Goal: Task Accomplishment & Management: Use online tool/utility

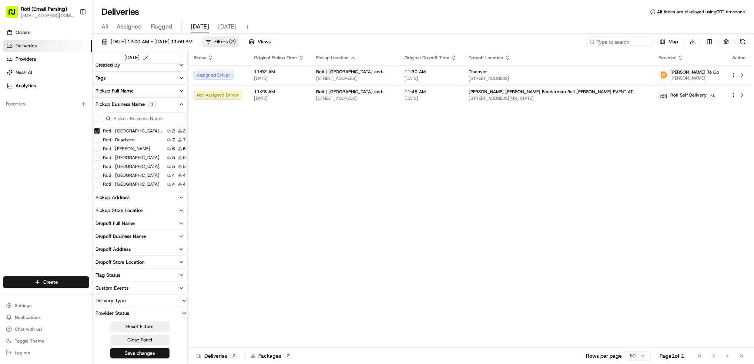
click at [97, 132] on Michigan "Roti | [GEOGRAPHIC_DATA] and [US_STATE]" at bounding box center [97, 131] width 6 height 6
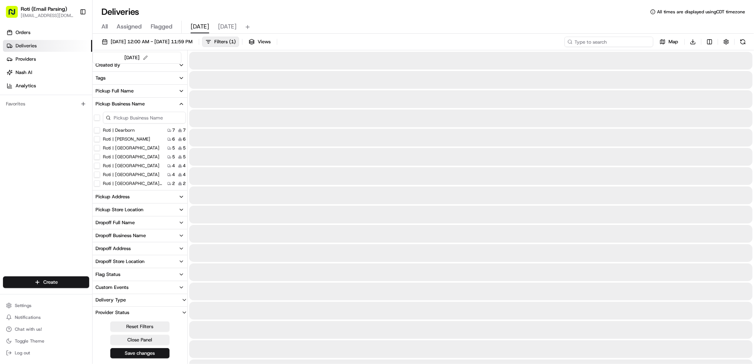
click at [609, 39] on input at bounding box center [609, 42] width 89 height 10
paste input "Smithbucklin"
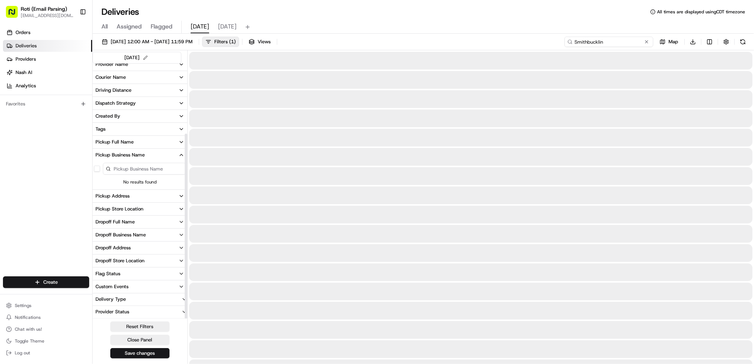
scroll to position [97, 0]
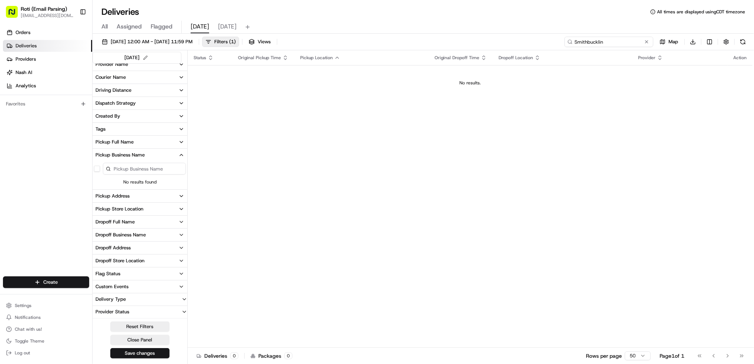
type input "Smithbucklin"
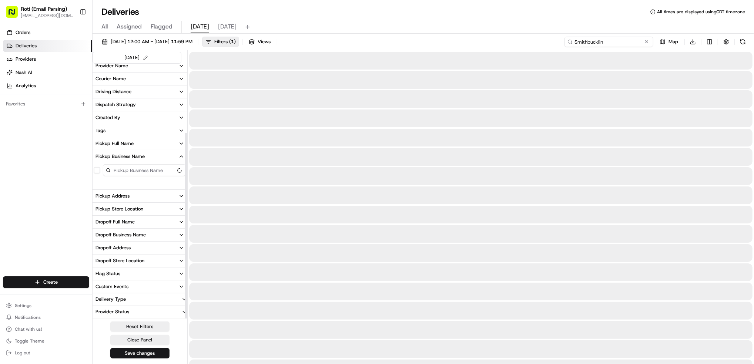
scroll to position [97, 0]
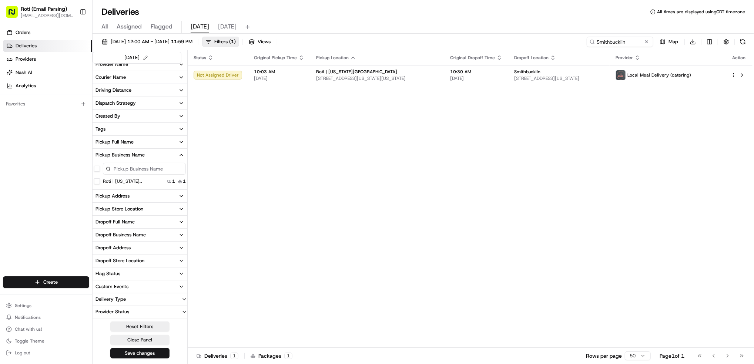
click at [715, 186] on div "Status Original Pickup Time Pickup Location Original Dropoff Time Dropoff Locat…" at bounding box center [470, 199] width 565 height 298
drag, startPoint x: 634, startPoint y: 40, endPoint x: 497, endPoint y: 16, distance: 139.6
click at [497, 16] on div "Deliveries All times are displayed using CDT timezone All Assigned Flagged [DAT…" at bounding box center [424, 182] width 662 height 364
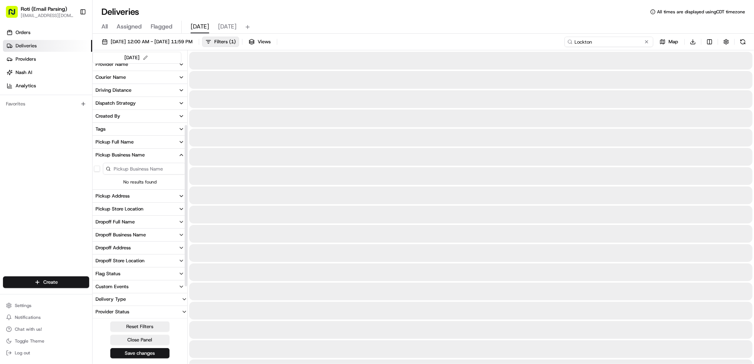
scroll to position [97, 0]
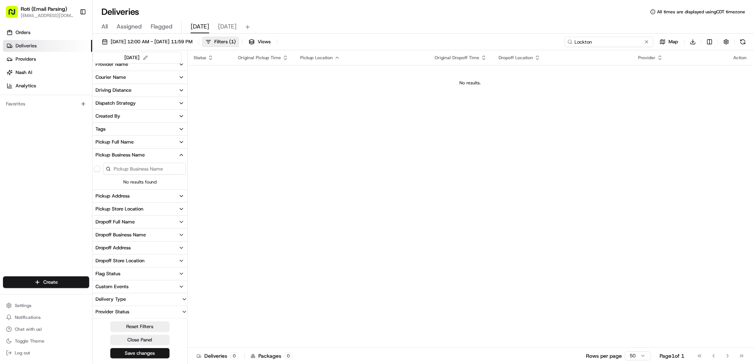
click at [583, 42] on input "Lockton" at bounding box center [609, 42] width 89 height 10
type input "Lockton"
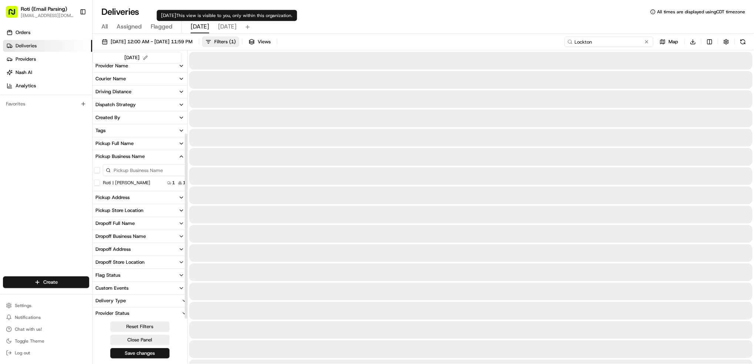
scroll to position [97, 0]
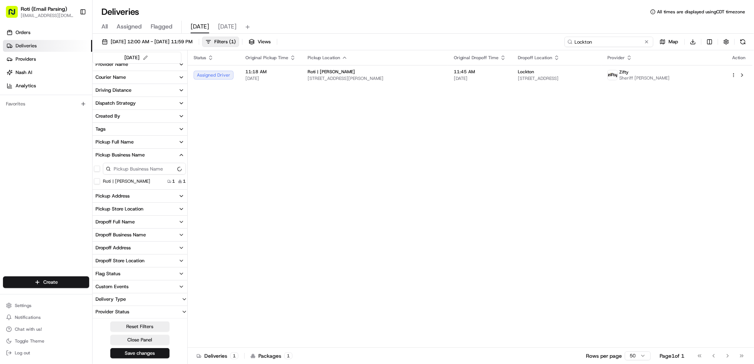
drag, startPoint x: 595, startPoint y: 38, endPoint x: 448, endPoint y: 18, distance: 148.4
click at [448, 18] on div "Deliveries All times are displayed using CDT timezone All Assigned Flagged [DAT…" at bounding box center [424, 182] width 662 height 364
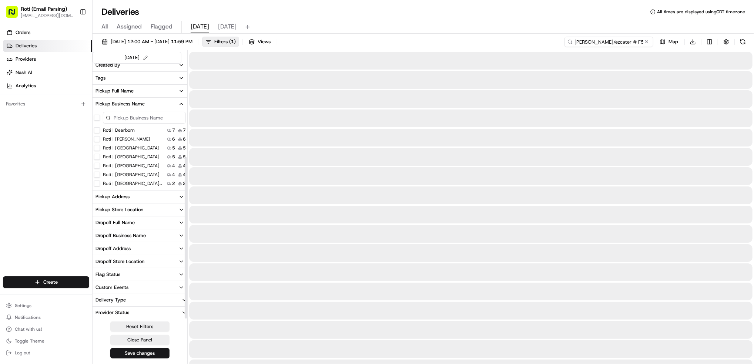
scroll to position [0, 24]
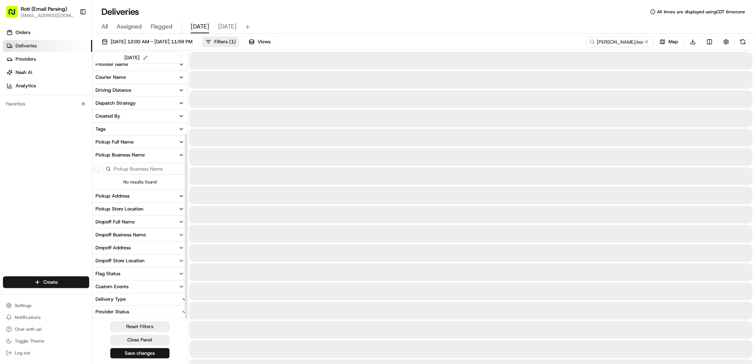
scroll to position [97, 0]
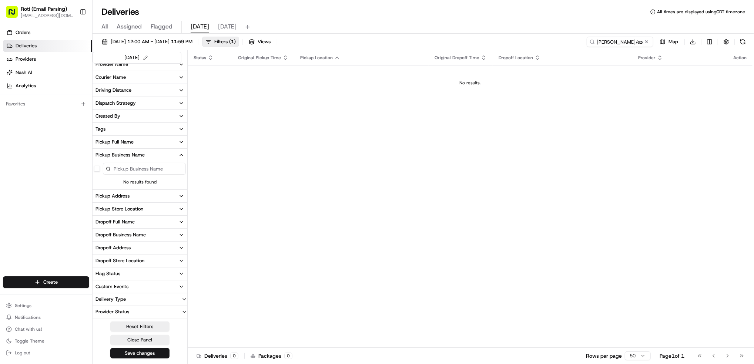
click at [684, 130] on div "Status Original Pickup Time Pickup Location Original Dropoff Time Dropoff Locat…" at bounding box center [470, 199] width 565 height 298
click at [604, 41] on input "[PERSON_NAME]/ezcater # F58-Q01" at bounding box center [609, 42] width 89 height 10
type input "[PERSON_NAME]/ezcater # F58-Q01"
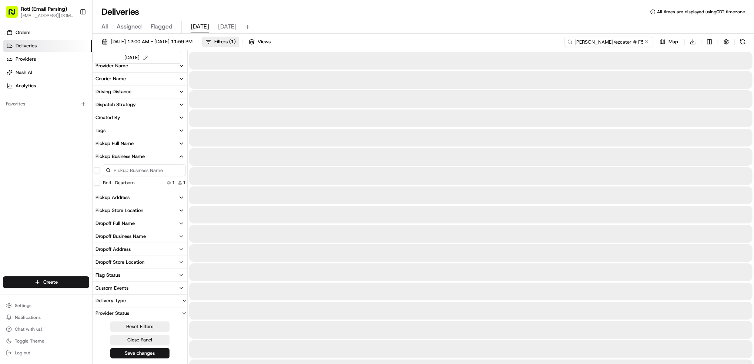
scroll to position [97, 0]
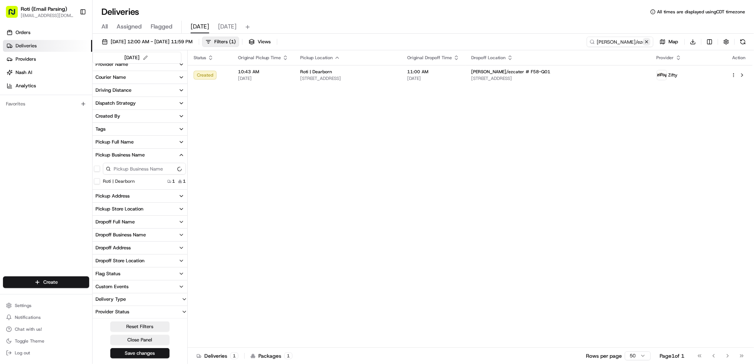
click at [646, 41] on button at bounding box center [646, 41] width 7 height 7
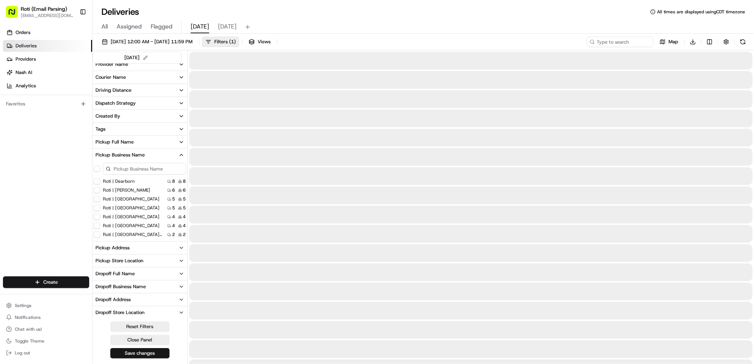
scroll to position [148, 0]
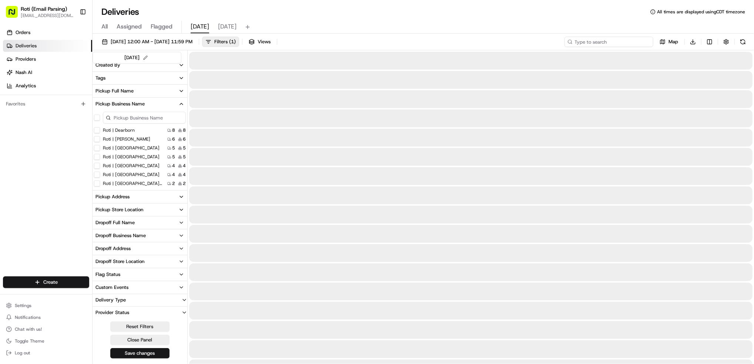
click at [597, 40] on input at bounding box center [609, 42] width 89 height 10
paste input "SRECTrade"
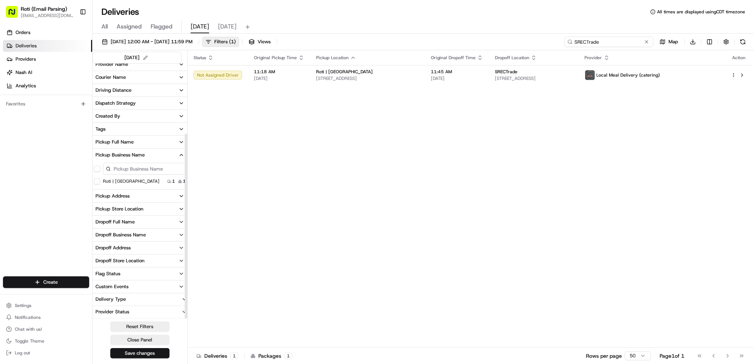
type input "SRECTrade"
drag, startPoint x: 537, startPoint y: 31, endPoint x: 496, endPoint y: 30, distance: 40.8
click at [497, 30] on div "Deliveries All times are displayed using CDT timezone All Assigned Flagged [DAT…" at bounding box center [424, 182] width 662 height 364
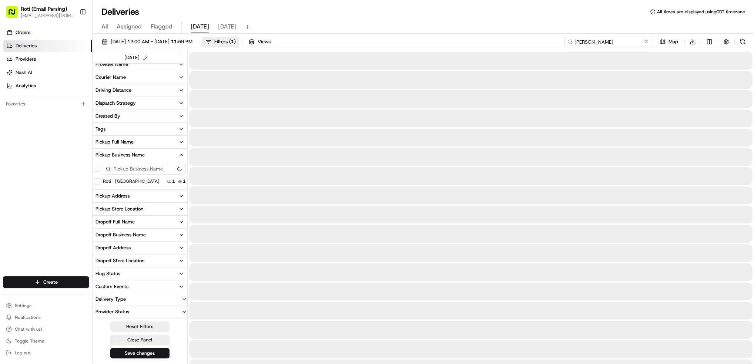
scroll to position [148, 0]
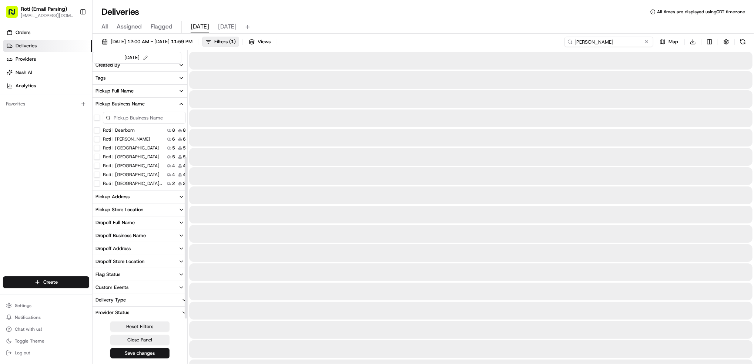
click at [580, 43] on input "[PERSON_NAME]" at bounding box center [609, 42] width 89 height 10
click at [582, 42] on input "[PERSON_NAME]" at bounding box center [609, 42] width 89 height 10
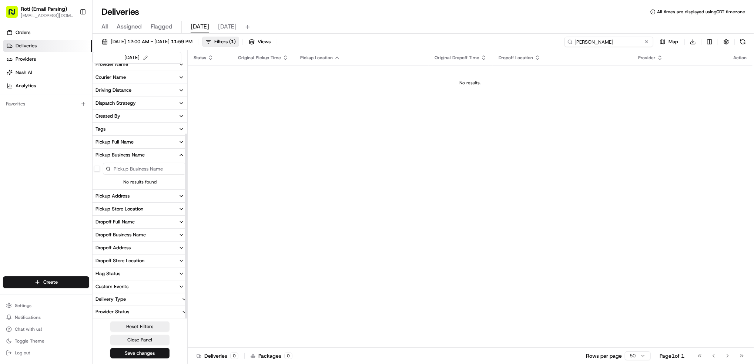
type input "[PERSON_NAME]"
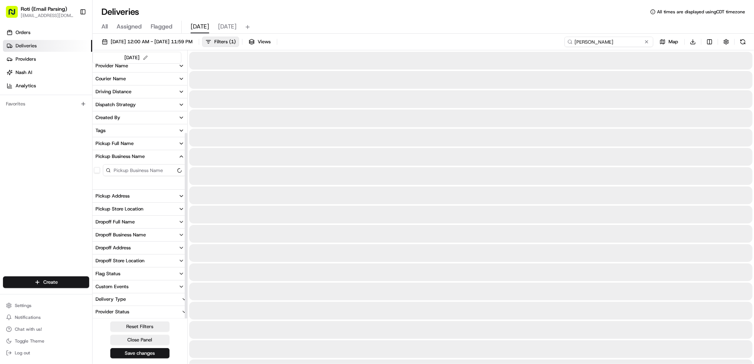
scroll to position [97, 0]
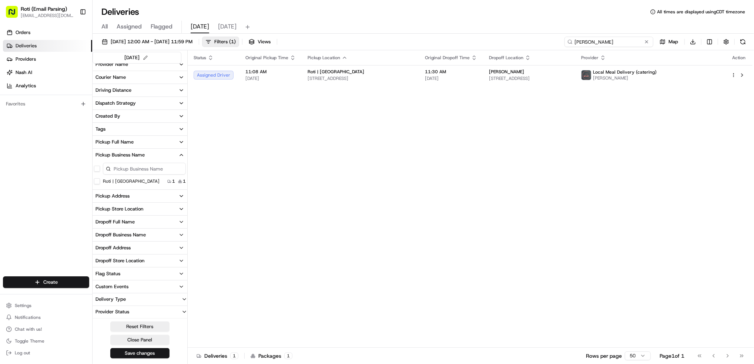
drag, startPoint x: 618, startPoint y: 47, endPoint x: 414, endPoint y: 39, distance: 203.8
click at [414, 40] on div "[DATE] 12:00 AM - [DATE] 11:59 PM Filters ( 1 ) Views [PERSON_NAME] Map Download" at bounding box center [424, 44] width 662 height 14
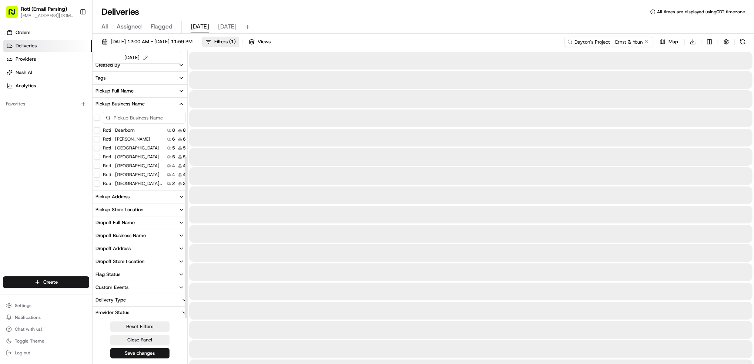
scroll to position [0, 48]
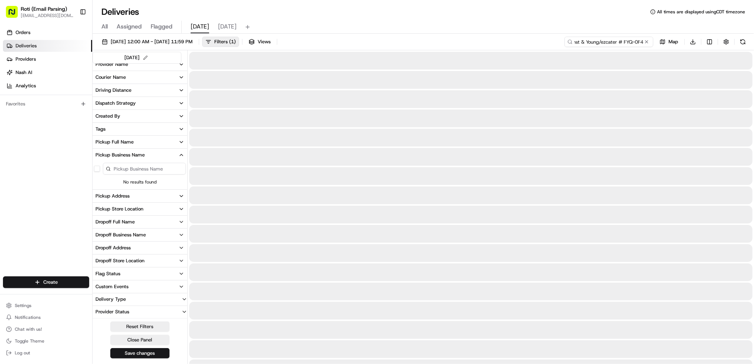
scroll to position [97, 0]
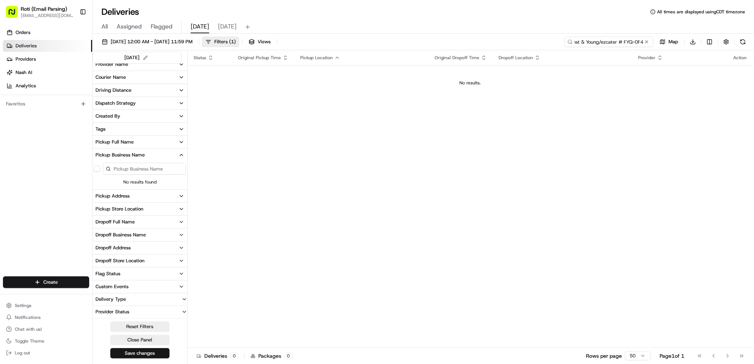
click at [587, 40] on input "Dayton's Project - Ernst & Young/ezcater # FYQ-0F4" at bounding box center [609, 42] width 89 height 10
type input "Dayton's Project - Ernst & Young/ezcater # FYQ-0F4"
click at [745, 39] on button at bounding box center [743, 42] width 10 height 10
click at [742, 43] on button at bounding box center [743, 42] width 10 height 10
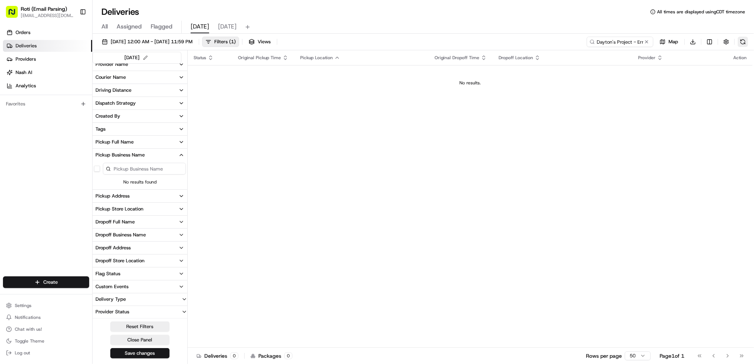
click at [742, 43] on button at bounding box center [743, 42] width 10 height 10
click at [647, 40] on button at bounding box center [646, 41] width 7 height 7
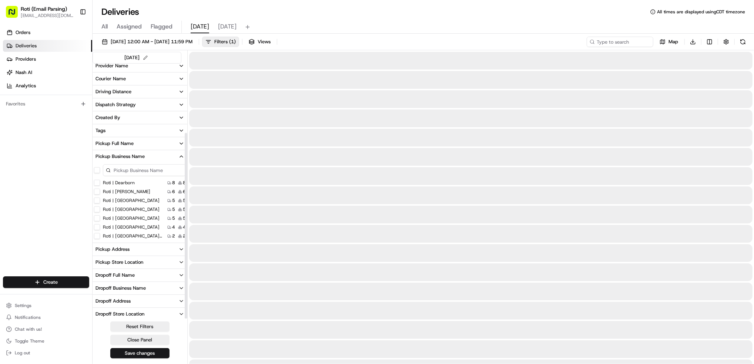
scroll to position [148, 0]
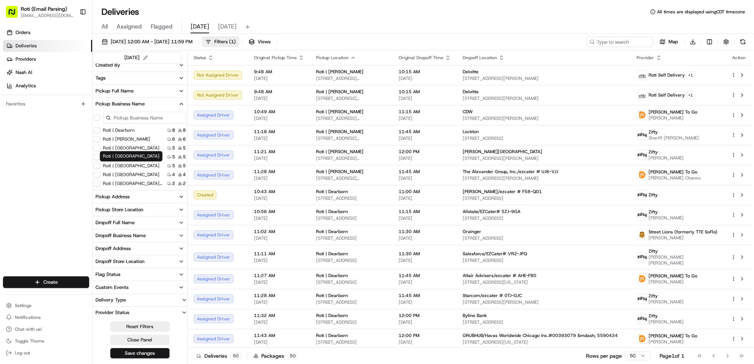
click at [117, 164] on label "Roti | [GEOGRAPHIC_DATA]" at bounding box center [131, 166] width 57 height 6
click at [100, 164] on Center "Roti | [GEOGRAPHIC_DATA]" at bounding box center [97, 166] width 6 height 6
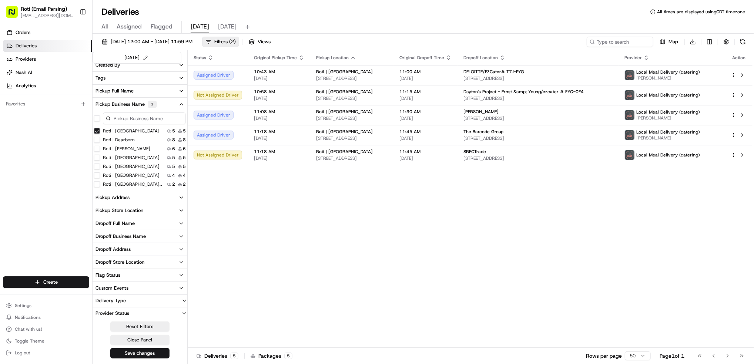
click at [97, 132] on Center "Roti | [GEOGRAPHIC_DATA]" at bounding box center [97, 131] width 6 height 6
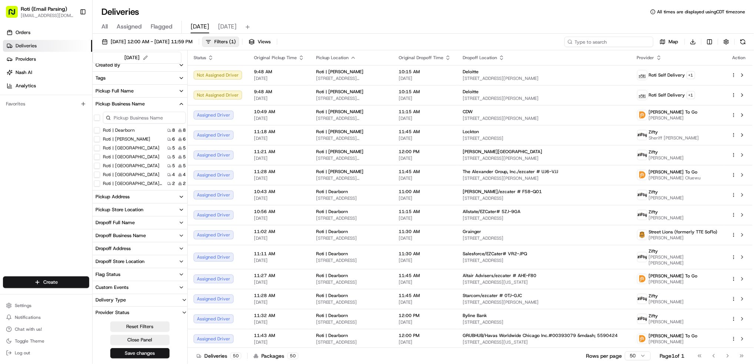
click at [603, 41] on input at bounding box center [609, 42] width 89 height 10
paste input "# 7JK-ZQQ"
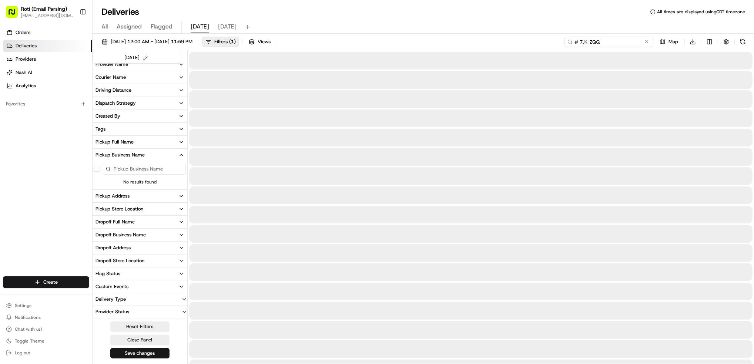
scroll to position [97, 0]
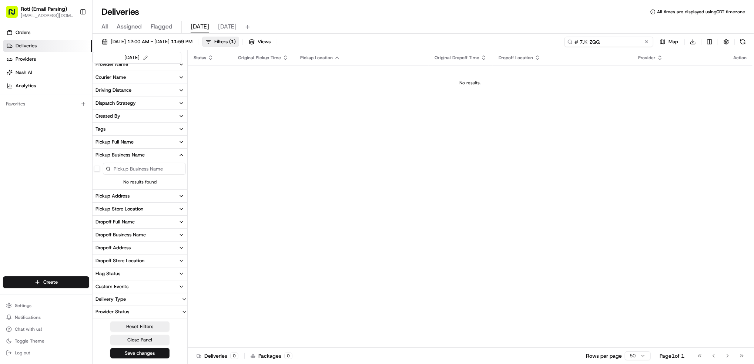
type input "# 7JK-ZQQ"
click at [744, 41] on button at bounding box center [743, 42] width 10 height 10
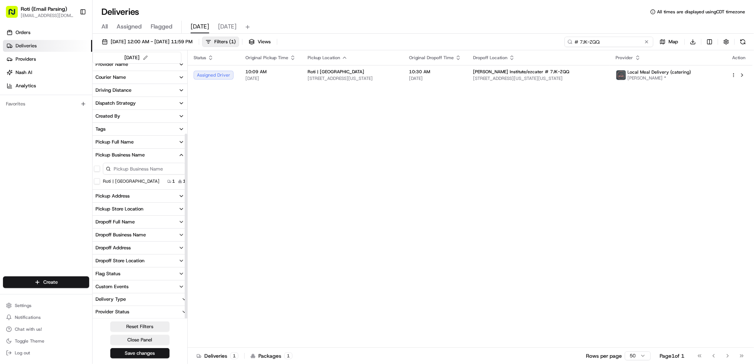
drag, startPoint x: 637, startPoint y: 40, endPoint x: 419, endPoint y: 3, distance: 221.3
click at [442, 7] on div "Deliveries All times are displayed using CDT timezone All Assigned Flagged [DAT…" at bounding box center [424, 182] width 662 height 364
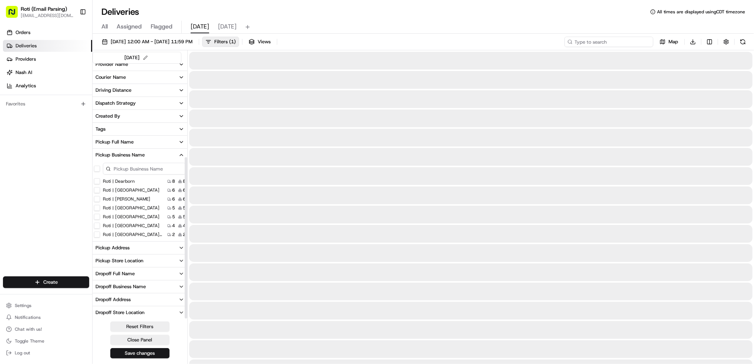
scroll to position [148, 0]
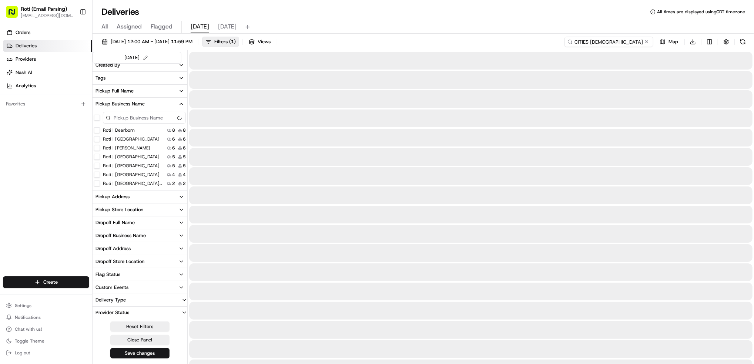
scroll to position [97, 0]
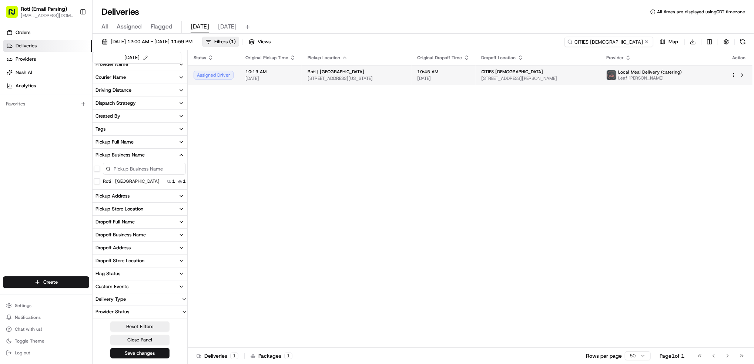
type input "CITIES [DEMOGRAPHIC_DATA]"
click at [733, 73] on html "Roti (Email Parsing) [EMAIL_ADDRESS][DOMAIN_NAME] Toggle Sidebar Orders Deliver…" at bounding box center [377, 182] width 754 height 364
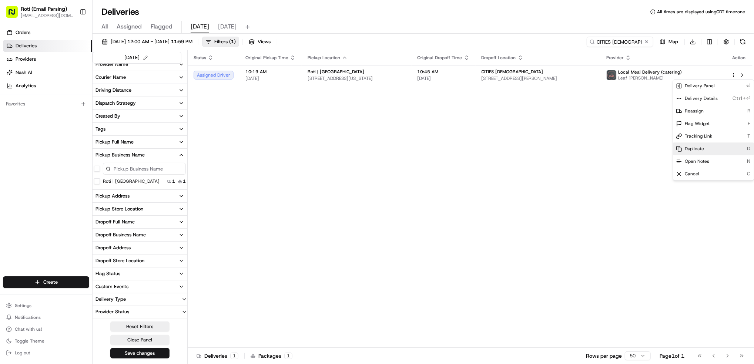
click at [710, 147] on div "Duplicate D" at bounding box center [714, 149] width 81 height 13
click at [693, 171] on div "Cancel C" at bounding box center [714, 174] width 81 height 13
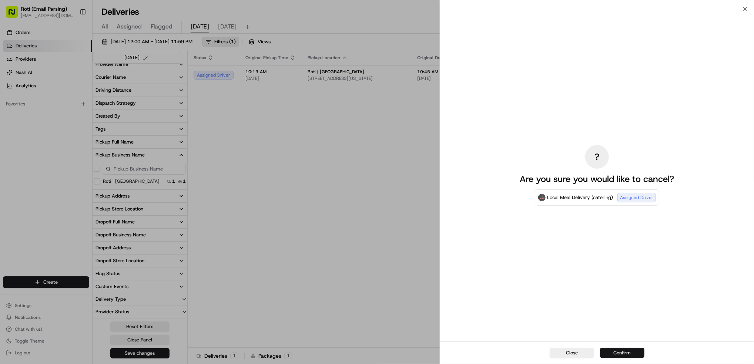
click at [620, 353] on button "Confirm" at bounding box center [622, 353] width 44 height 10
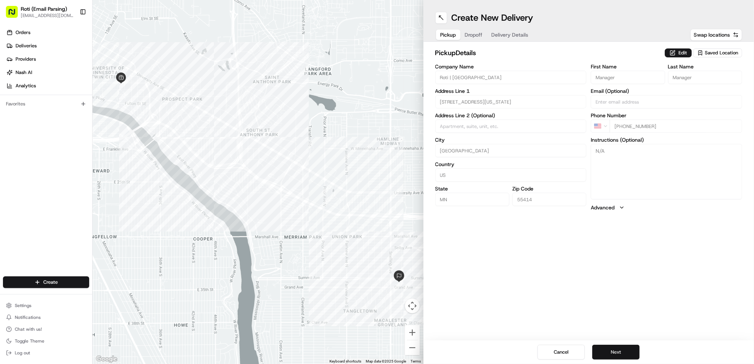
click at [612, 348] on button "Next" at bounding box center [616, 352] width 47 height 15
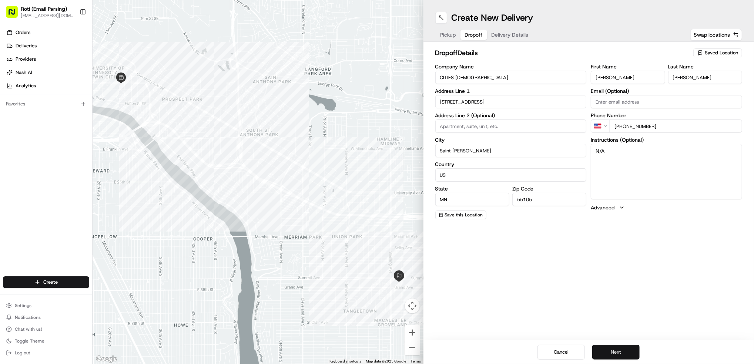
click at [613, 347] on button "Next" at bounding box center [616, 352] width 47 height 15
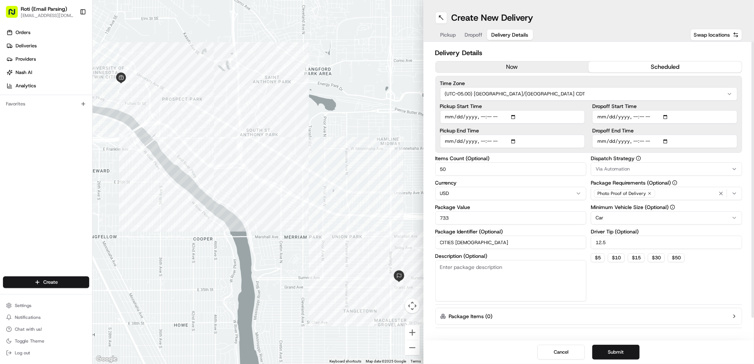
click at [668, 117] on input "Dropoff Start Time" at bounding box center [665, 116] width 145 height 13
type input "2025-08-21T11:45"
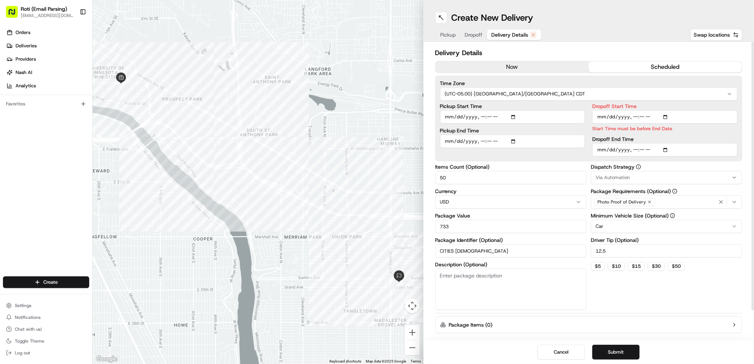
click at [752, 124] on div at bounding box center [753, 191] width 3 height 299
click at [666, 149] on input "Dropoff End Time" at bounding box center [665, 149] width 145 height 13
type input "2025-08-21T12:00"
click at [516, 116] on input "Pickup Start Time" at bounding box center [512, 116] width 145 height 13
type input "2025-08-21T11:30"
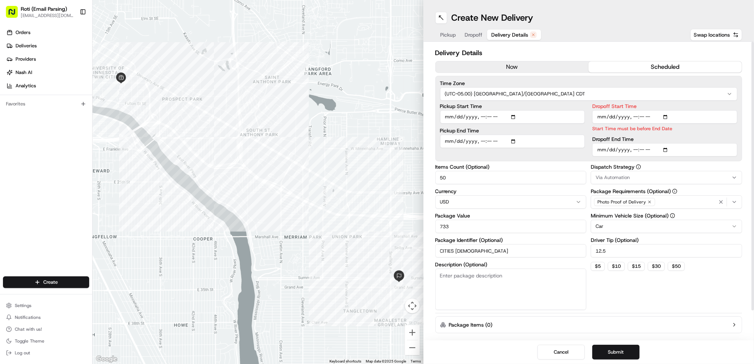
drag, startPoint x: 568, startPoint y: 106, endPoint x: 557, endPoint y: 117, distance: 15.5
click at [568, 106] on label "Pickup Start Time" at bounding box center [512, 106] width 145 height 5
click at [568, 110] on input "Pickup Start Time" at bounding box center [512, 116] width 145 height 13
click at [513, 149] on input "Pickup End Time" at bounding box center [512, 149] width 145 height 13
type input "2025-08-21T11:40"
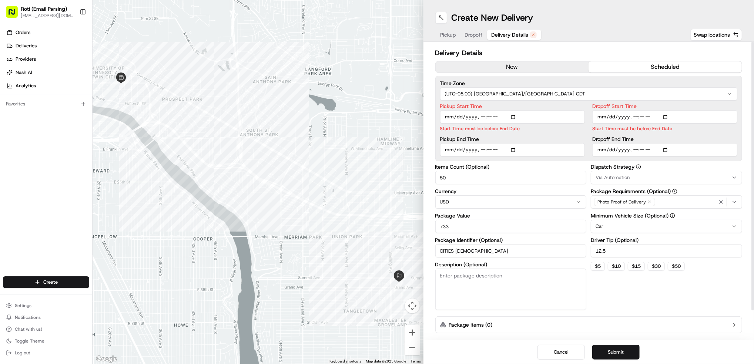
click at [566, 132] on div "Pickup Start Time Start Time must be before End Date Pickup End Time" at bounding box center [512, 130] width 145 height 53
click at [625, 176] on span "Via Automation" at bounding box center [613, 177] width 34 height 7
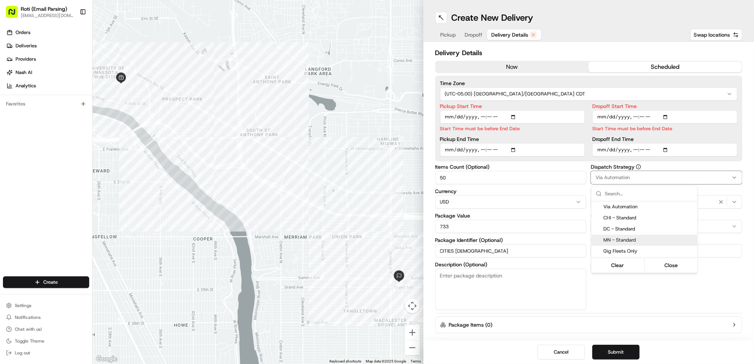
click at [613, 235] on div "MN - Standard" at bounding box center [645, 240] width 106 height 11
click at [703, 290] on html "Roti (Email Parsing) jnavarro@roti.com Toggle Sidebar Orders Deliveries Provide…" at bounding box center [377, 182] width 754 height 364
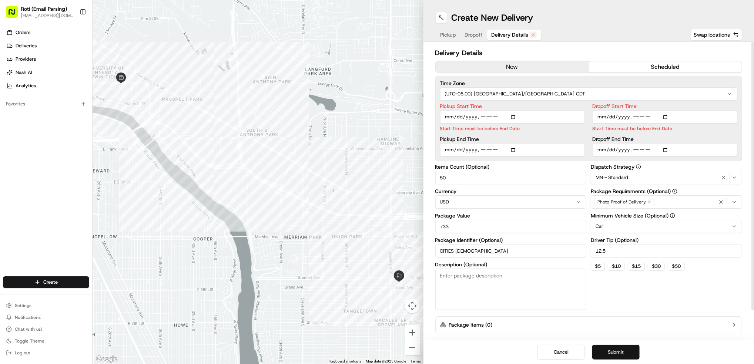
click at [621, 351] on button "Submit" at bounding box center [616, 352] width 47 height 15
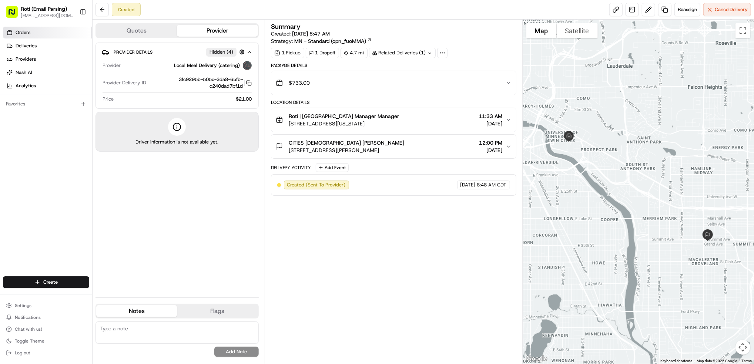
drag, startPoint x: 39, startPoint y: 46, endPoint x: 57, endPoint y: 37, distance: 20.7
click at [39, 46] on link "Deliveries" at bounding box center [47, 46] width 89 height 12
